Goal: Check status: Check status

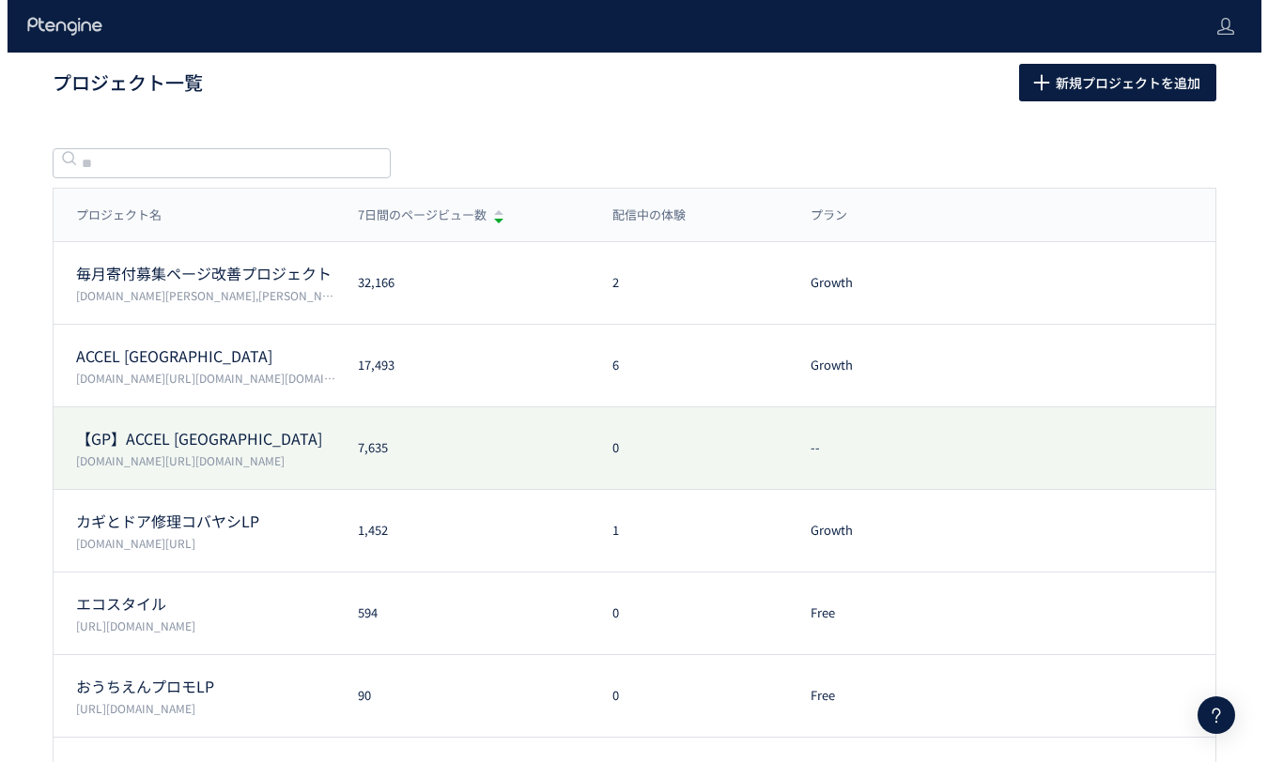
scroll to position [80, 0]
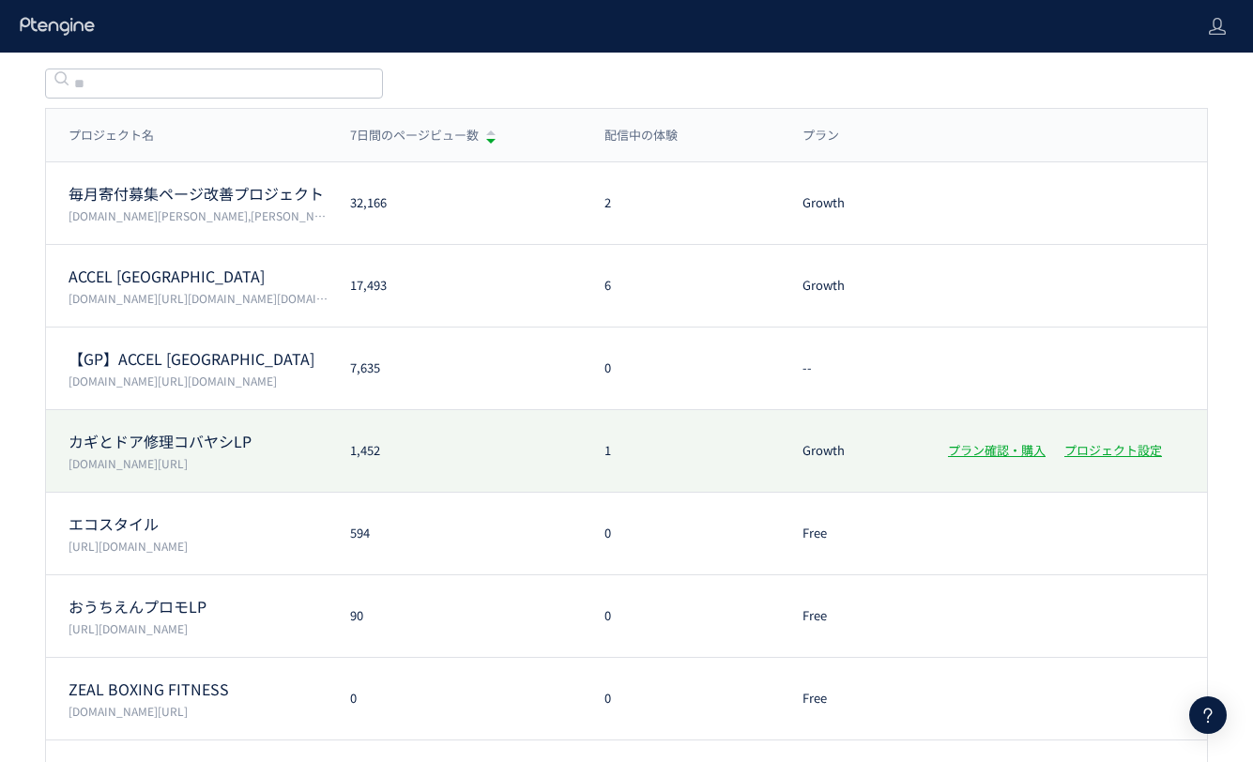
click at [483, 466] on div "カギとドア修理コバヤシLP [DOMAIN_NAME][URL] 1,452 1 Growth プラン確認・購入 プロジェクト設定" at bounding box center [626, 451] width 1161 height 83
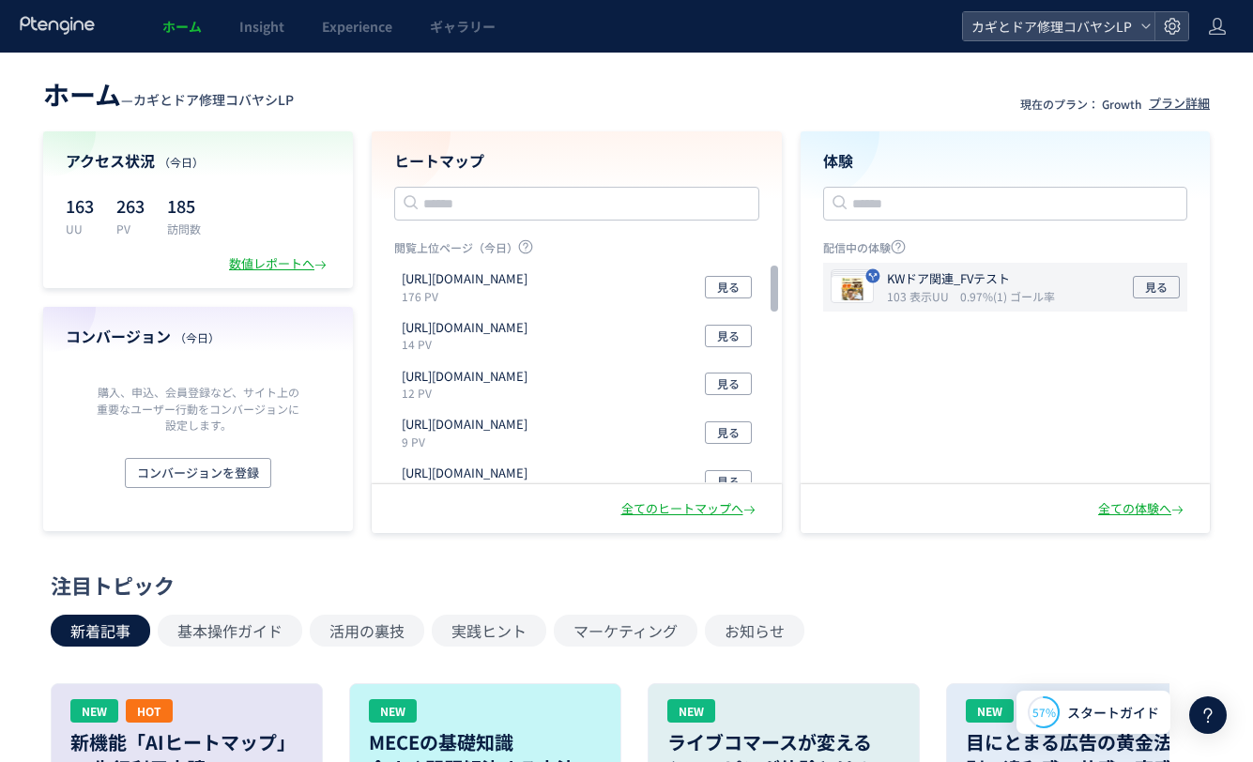
click at [912, 283] on p "KWドア関連_FVテスト" at bounding box center [967, 279] width 161 height 18
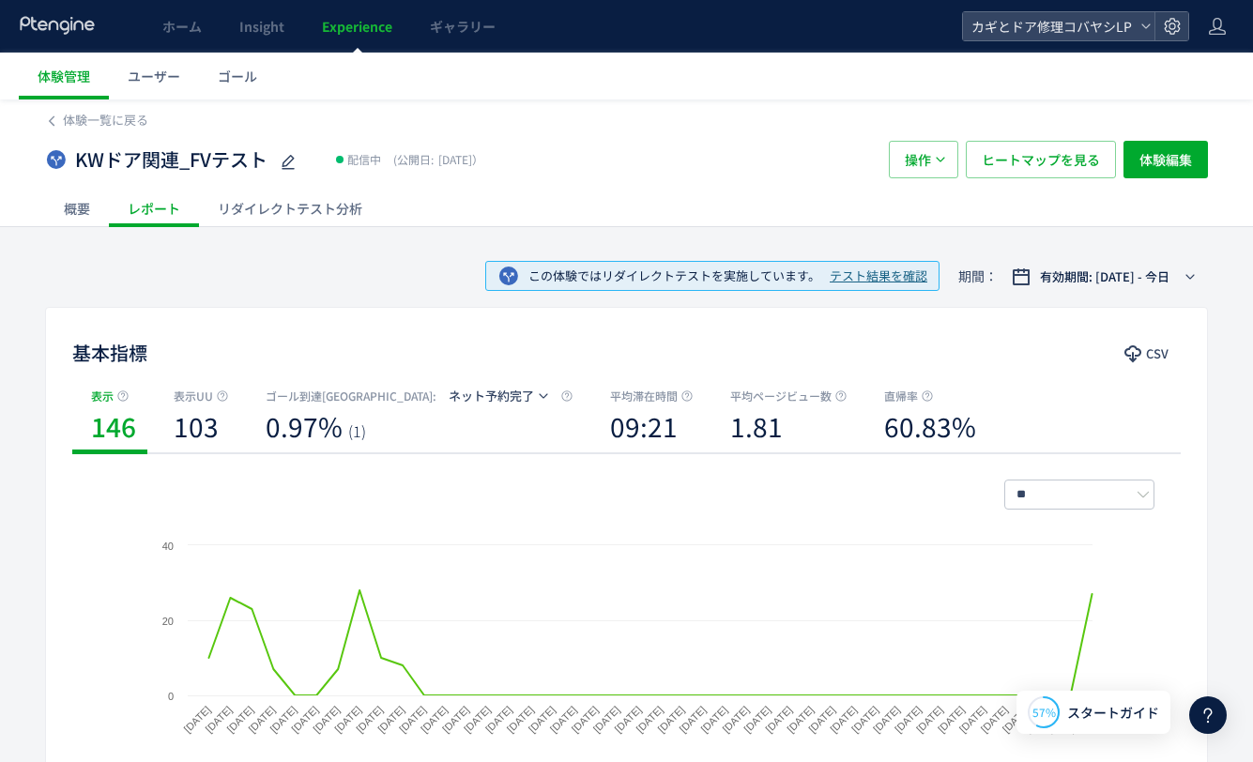
click at [311, 205] on div "リダイレクトテスト分析" at bounding box center [290, 209] width 182 height 38
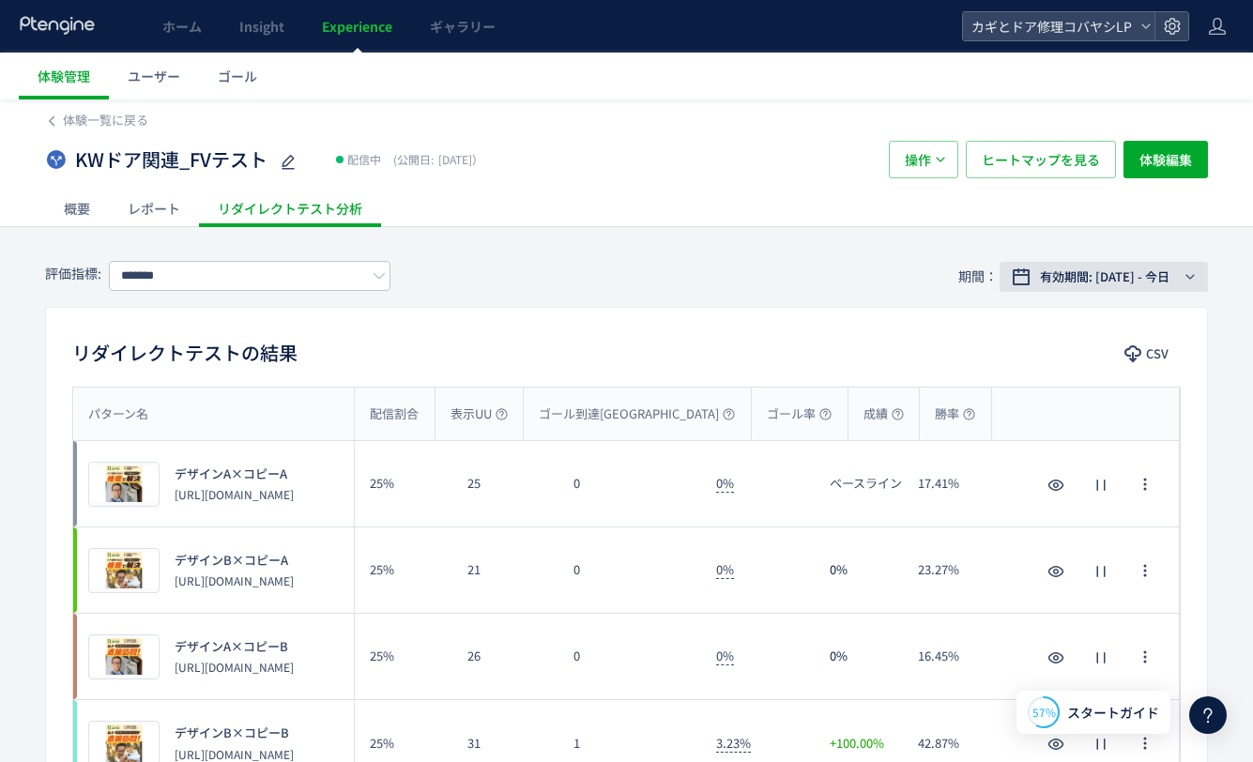
click at [1146, 272] on span "有効期間: [DATE] - 今日" at bounding box center [1105, 277] width 130 height 19
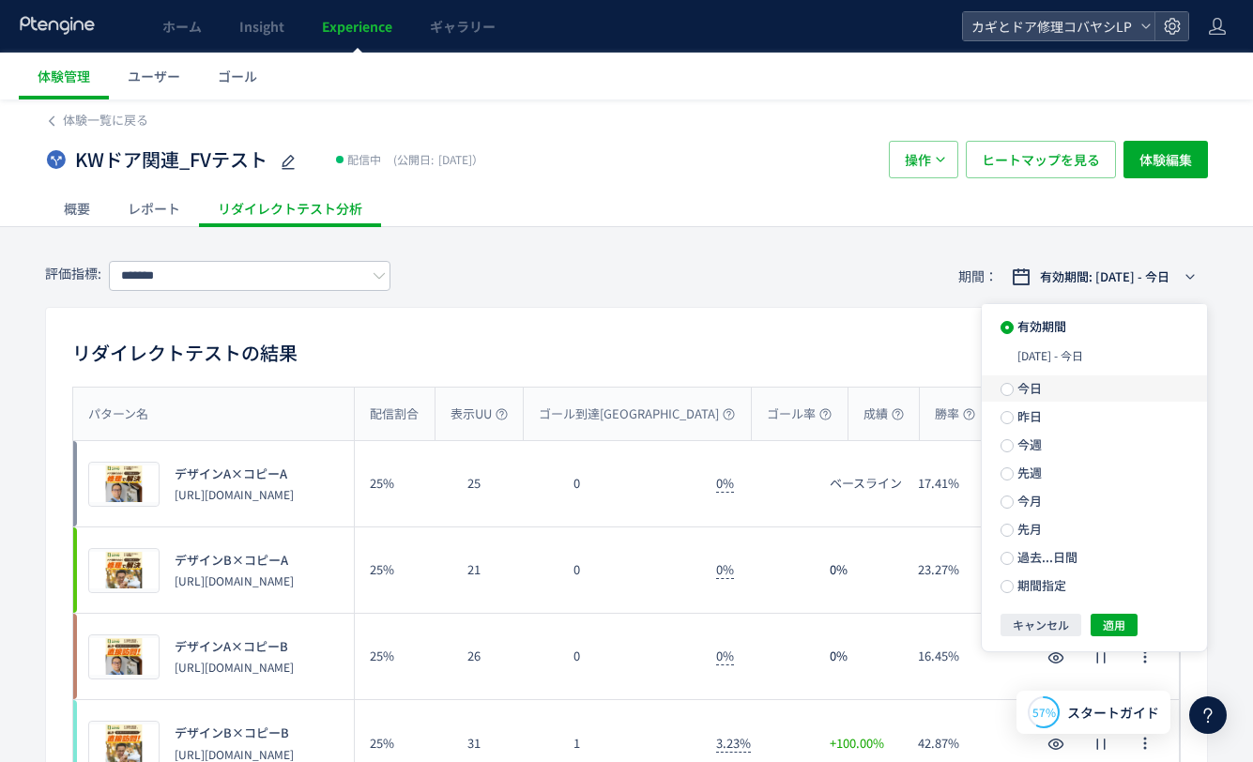
click at [1037, 388] on span "今日" at bounding box center [1028, 388] width 28 height 18
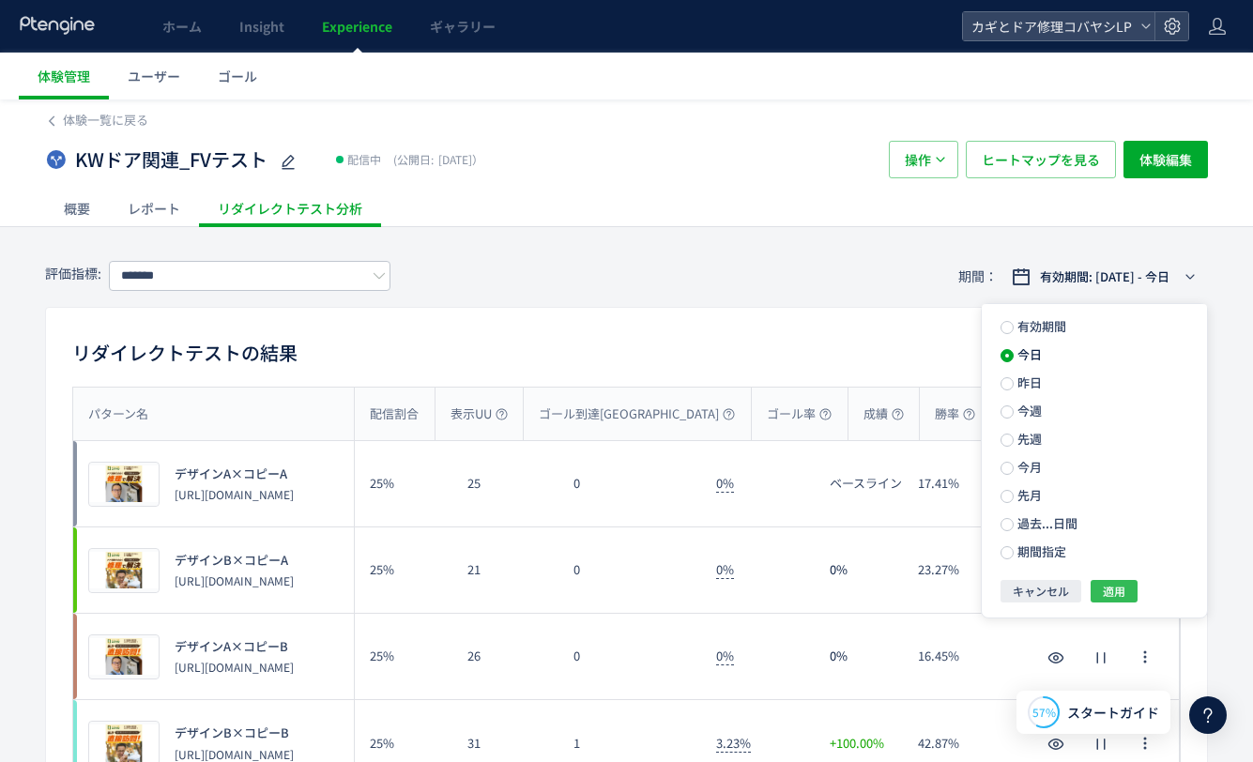
click at [1112, 581] on span "適用" at bounding box center [1114, 591] width 23 height 23
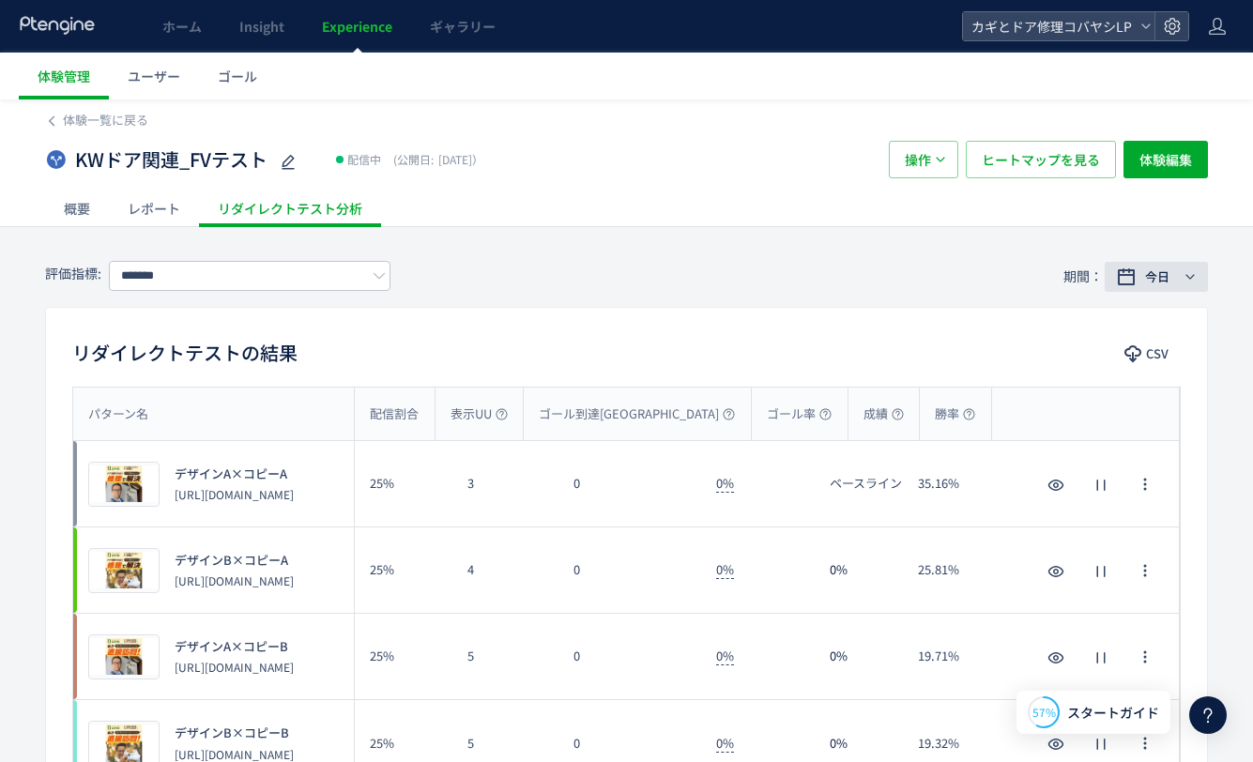
click at [1180, 274] on div "今日" at bounding box center [1160, 277] width 41 height 19
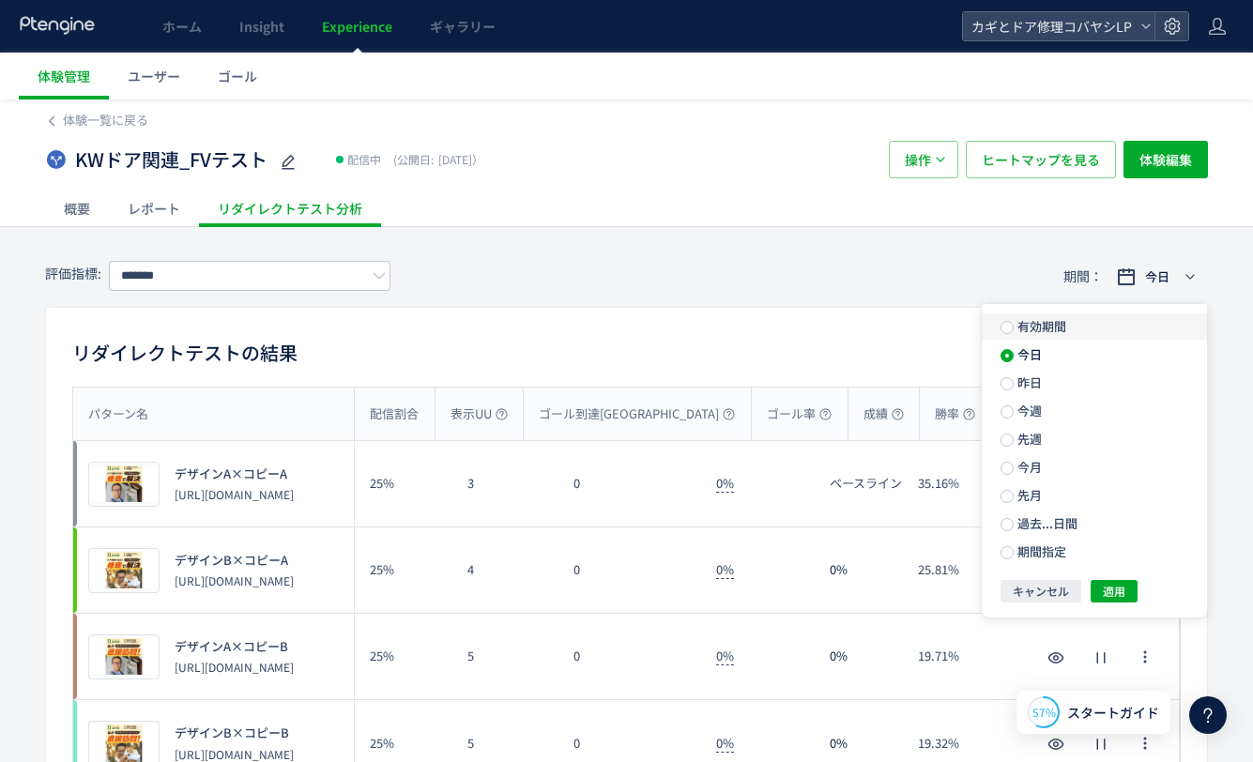
click at [1044, 320] on span "有効期間" at bounding box center [1040, 326] width 53 height 18
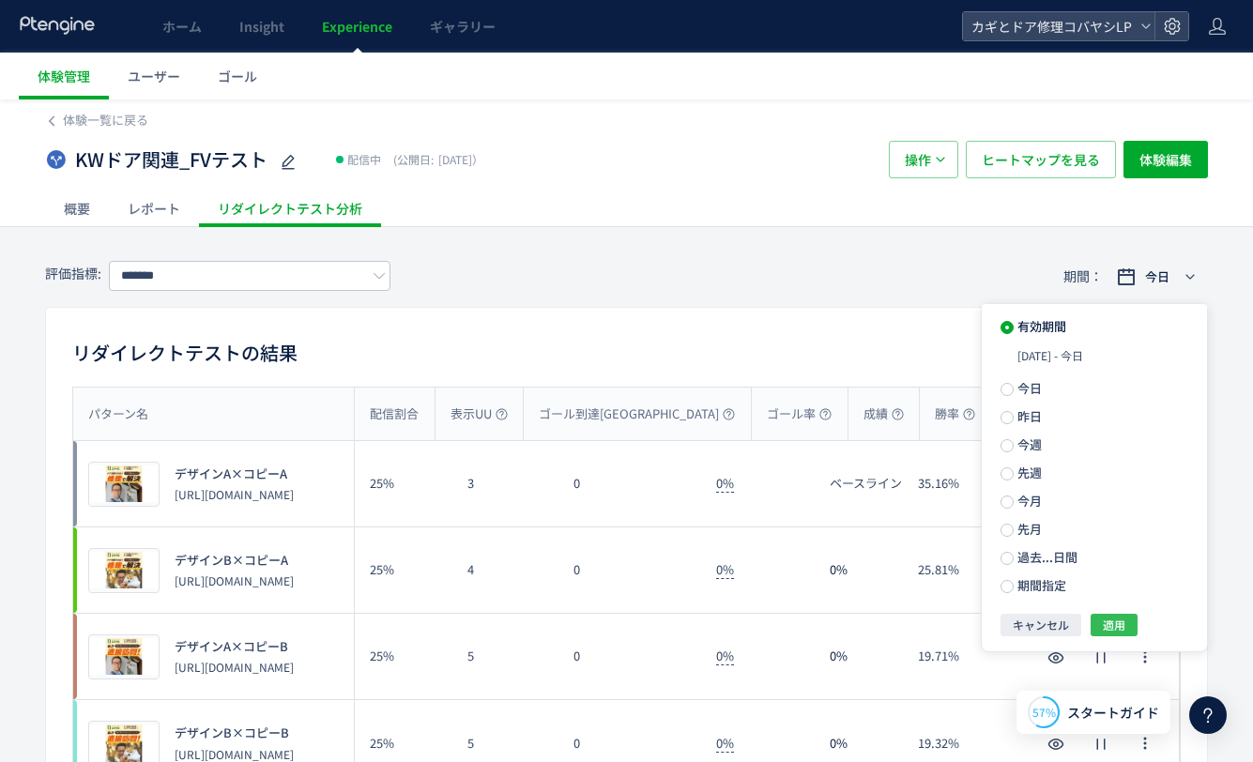
click at [1122, 617] on span "適用" at bounding box center [1114, 625] width 23 height 23
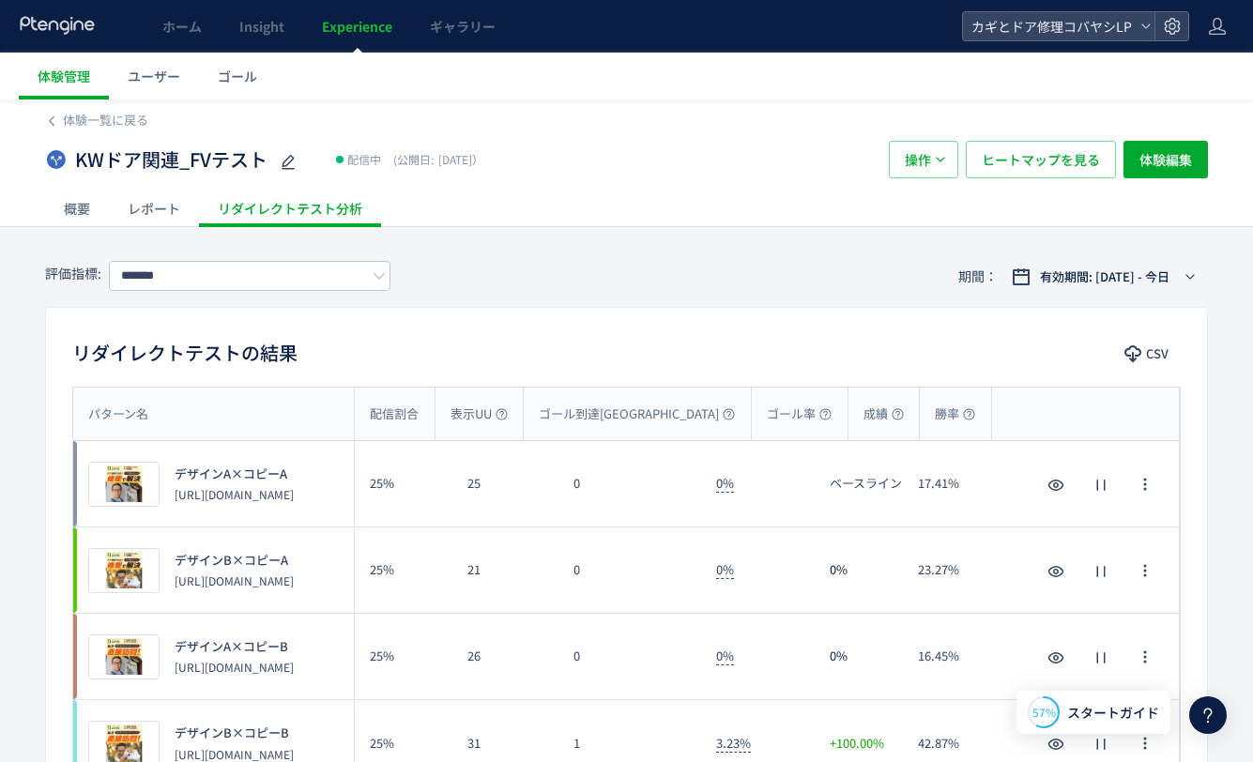
click at [554, 254] on div "評価指標: ******* 期間： 有効期間: [DATE] - 今日" at bounding box center [626, 276] width 1163 height 61
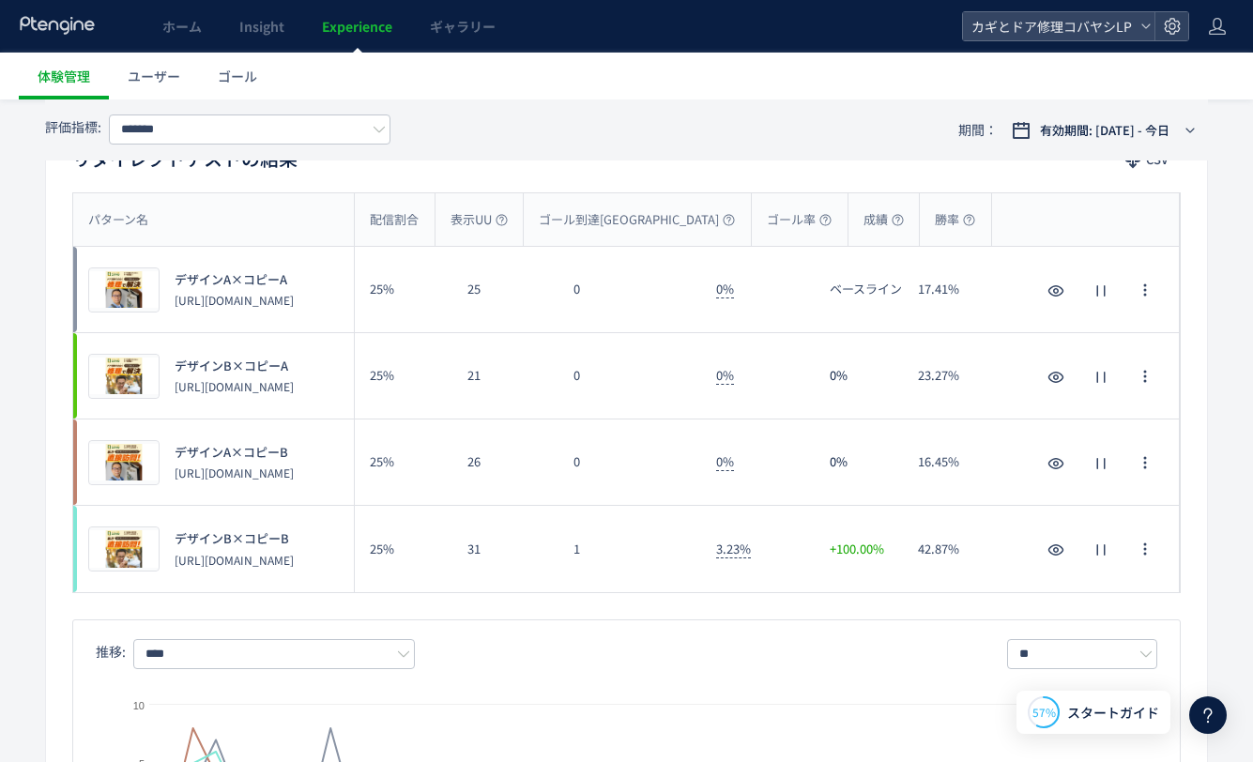
scroll to position [161, 0]
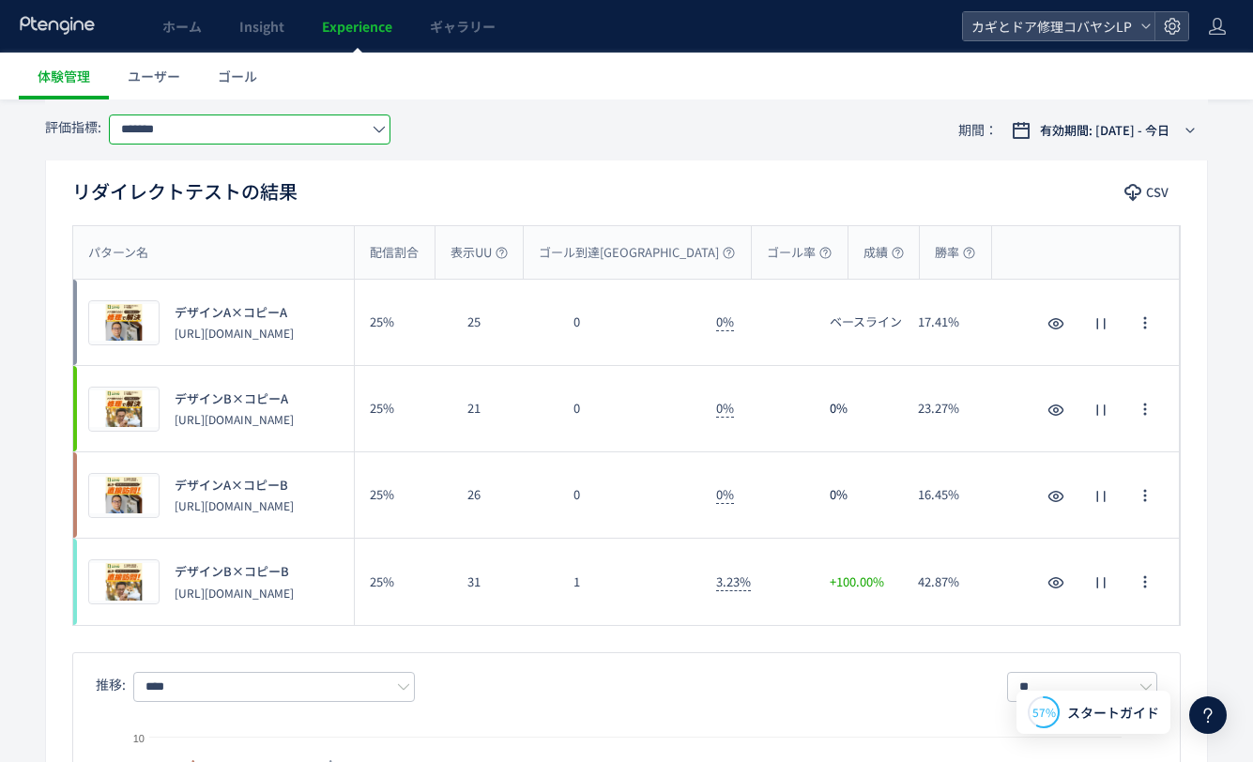
click at [243, 119] on input "*******" at bounding box center [250, 130] width 282 height 30
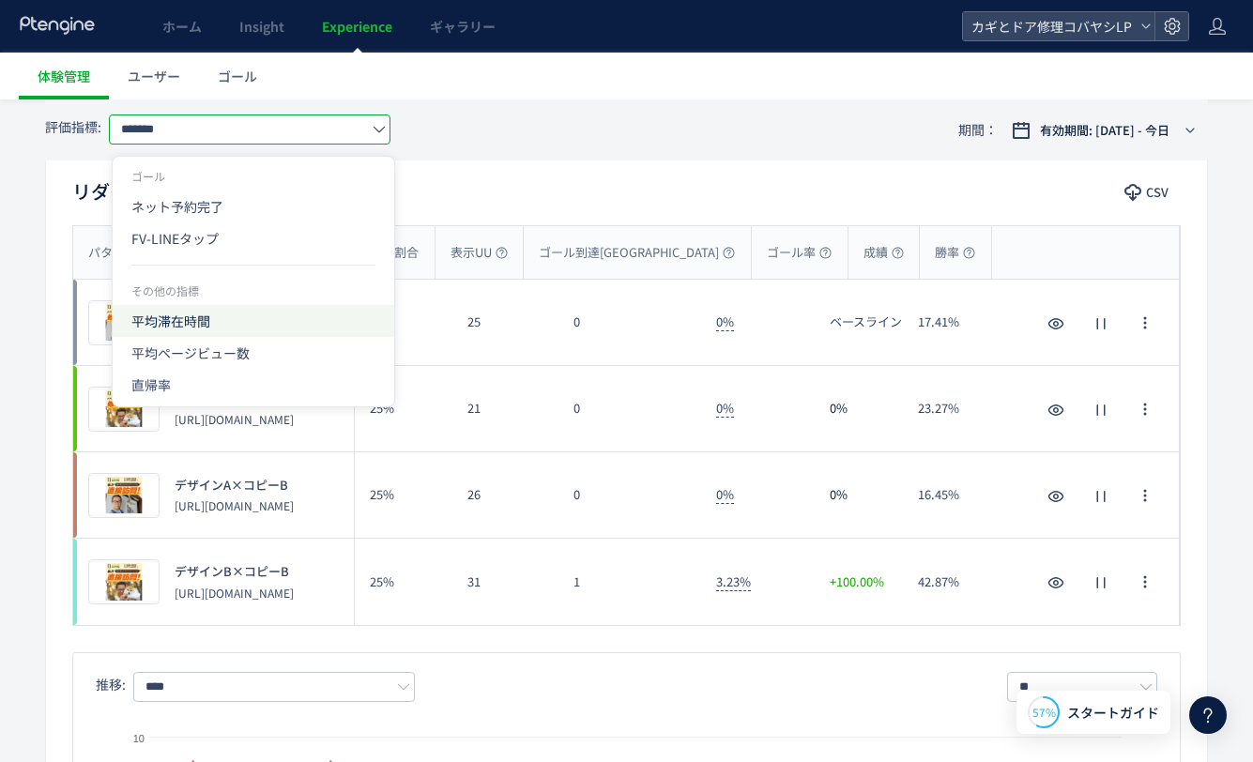
click at [208, 316] on span "平均滞在時間" at bounding box center [253, 321] width 244 height 32
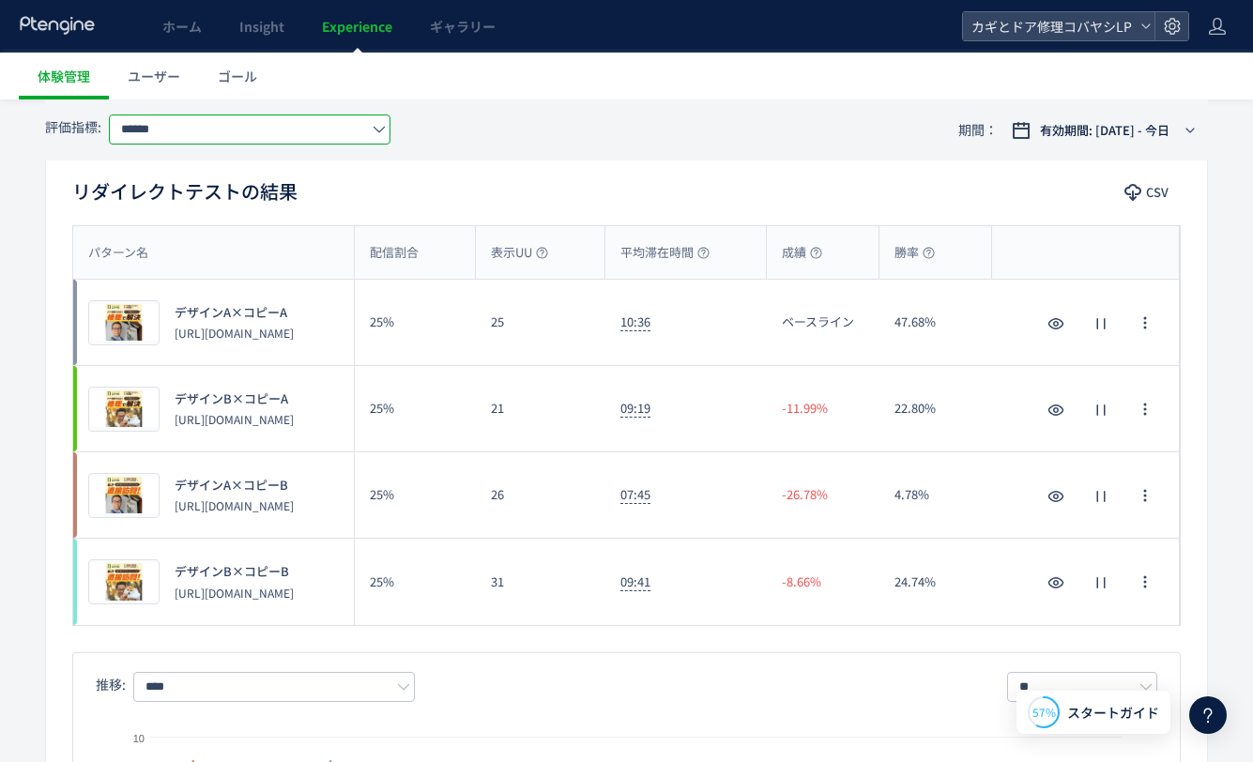
click at [249, 124] on input "******" at bounding box center [250, 130] width 282 height 30
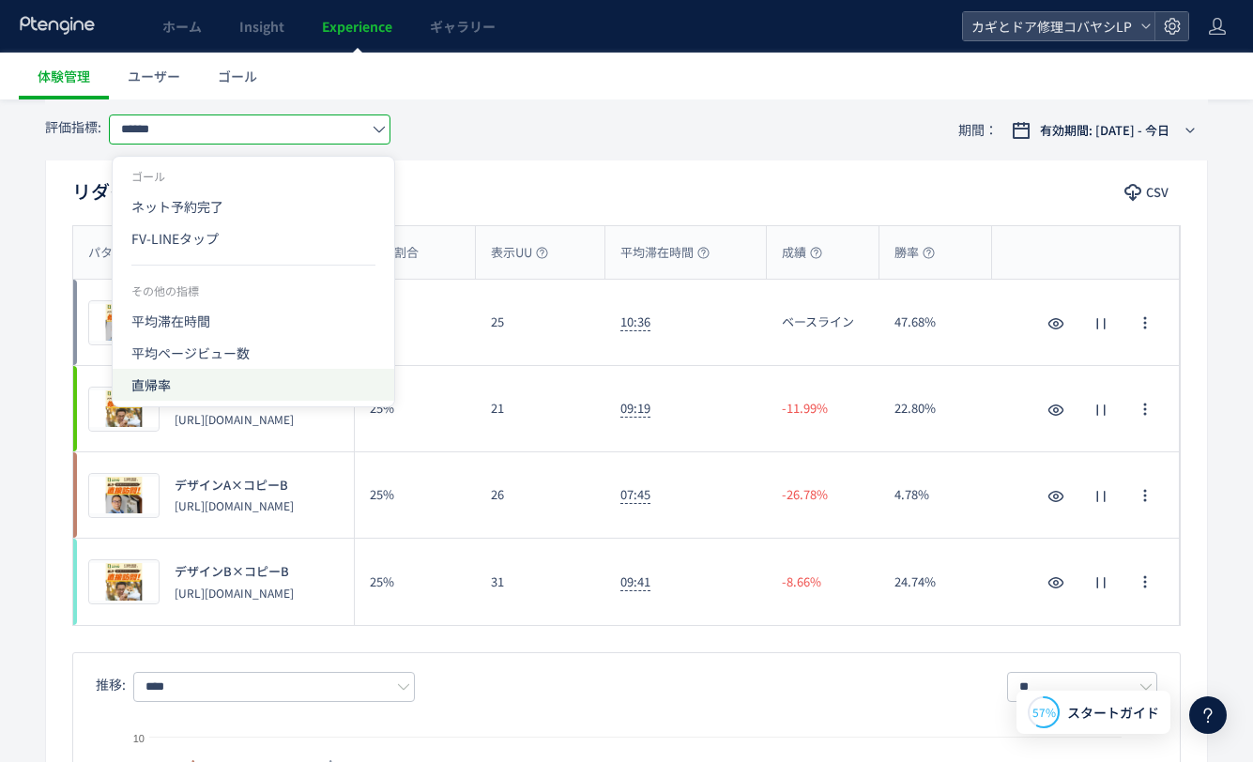
click at [208, 375] on span "直帰率" at bounding box center [253, 385] width 244 height 32
type input "***"
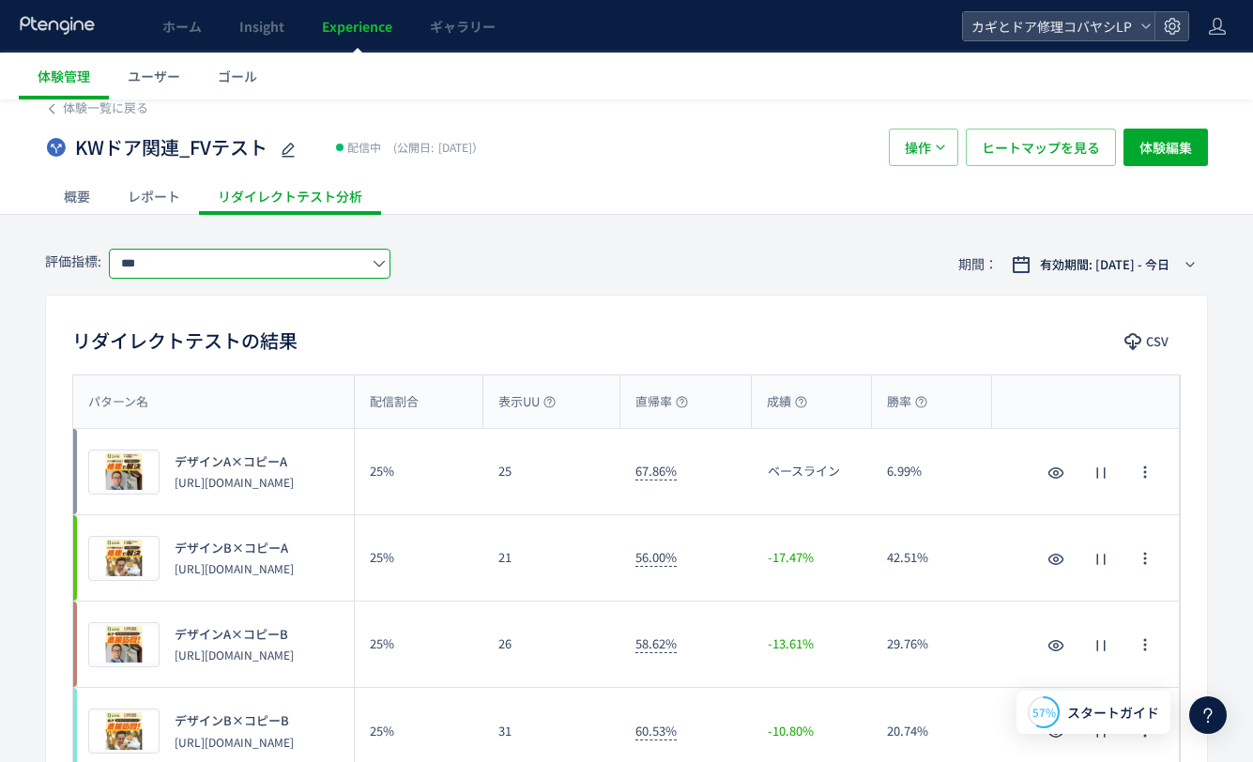
scroll to position [0, 0]
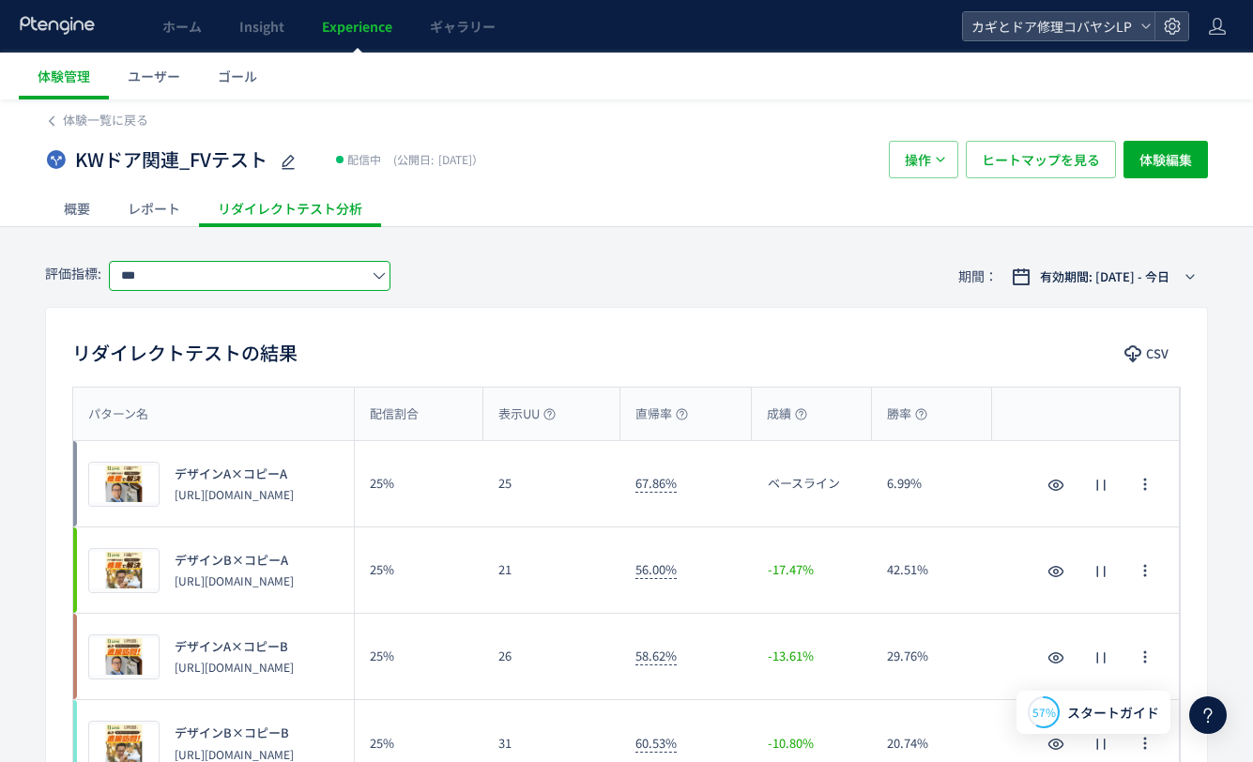
click at [83, 207] on div "概要" at bounding box center [77, 209] width 64 height 38
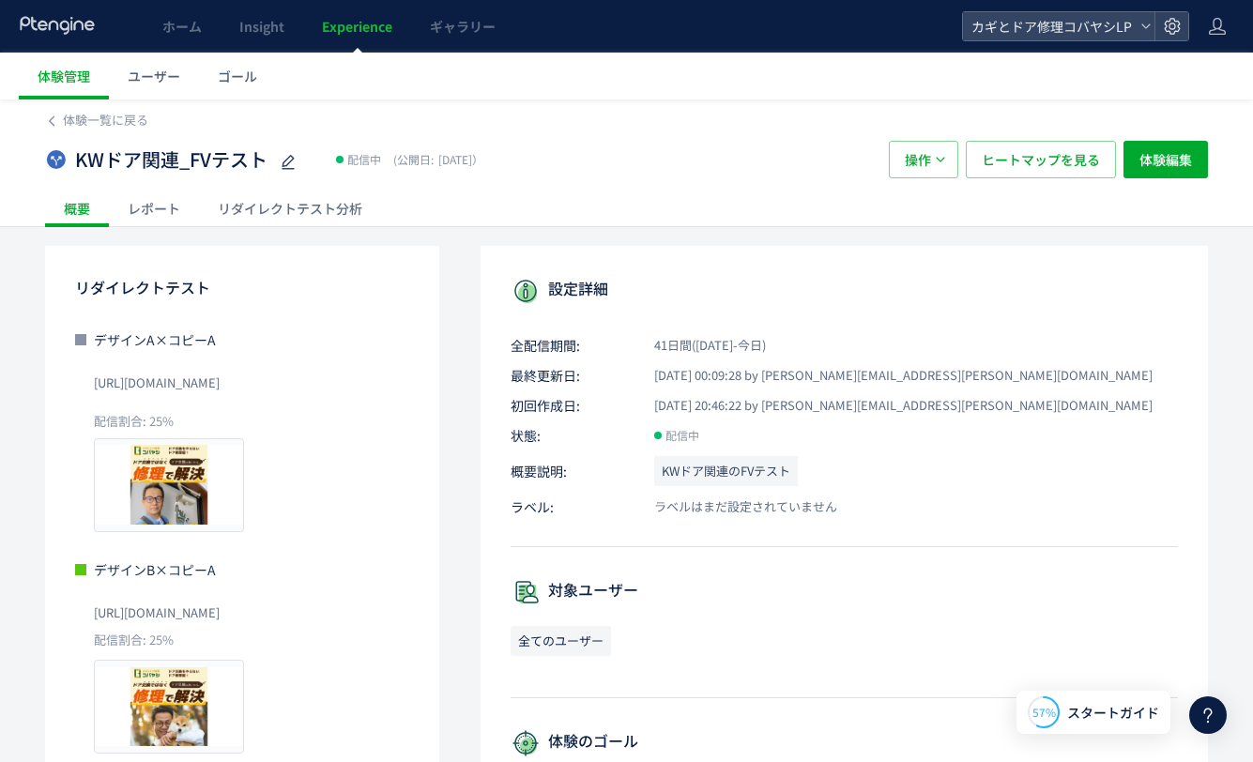
click at [161, 214] on div "レポート" at bounding box center [154, 209] width 90 height 38
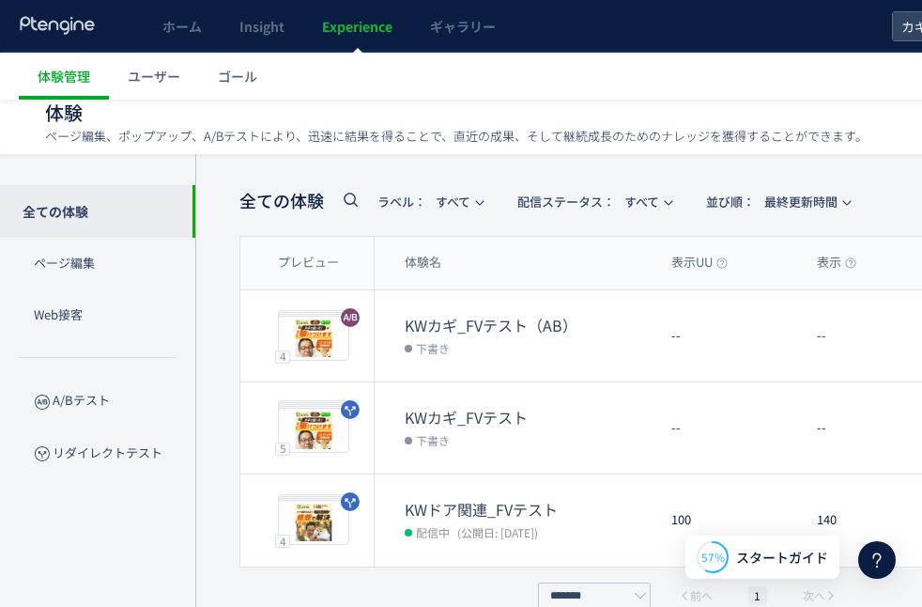
scroll to position [4255, 0]
